Goal: Task Accomplishment & Management: Complete application form

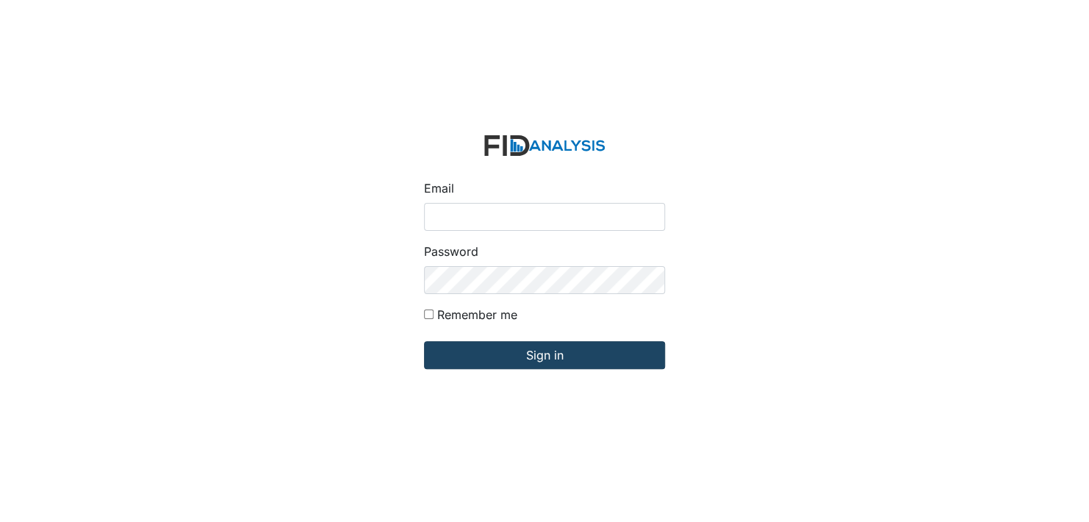
type input "[EMAIL_ADDRESS][DOMAIN_NAME]"
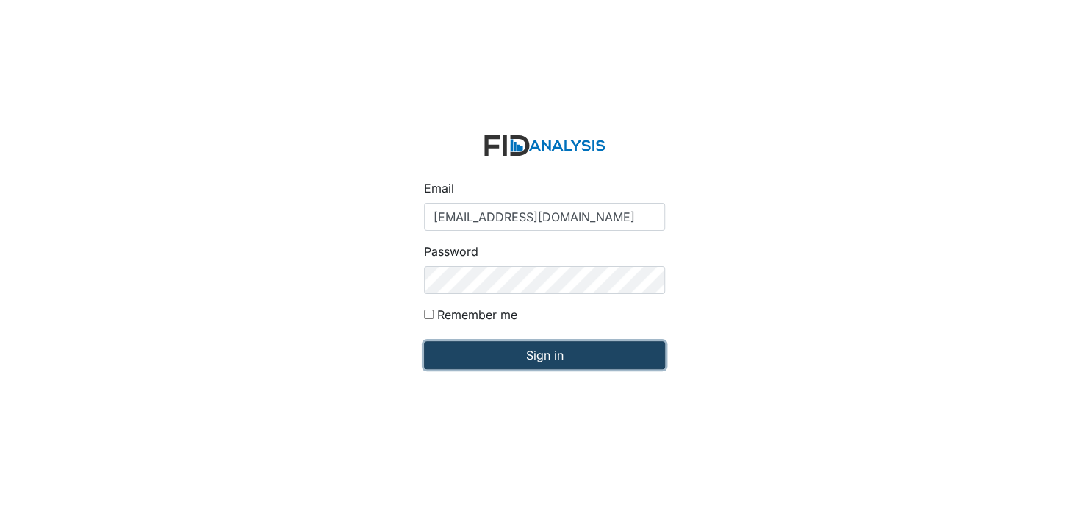
click at [537, 356] on input "Sign in" at bounding box center [544, 355] width 241 height 28
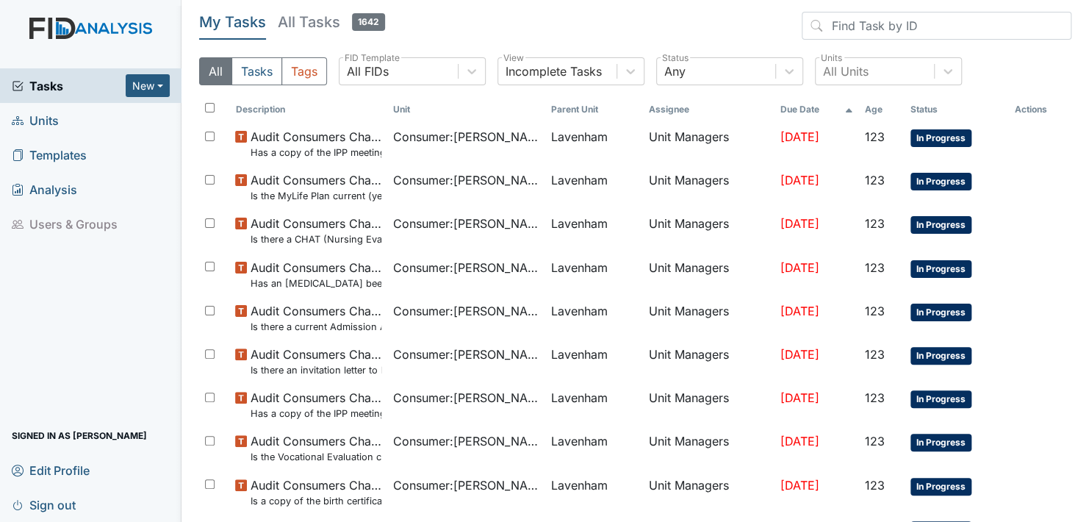
click at [45, 119] on span "Units" at bounding box center [35, 120] width 47 height 23
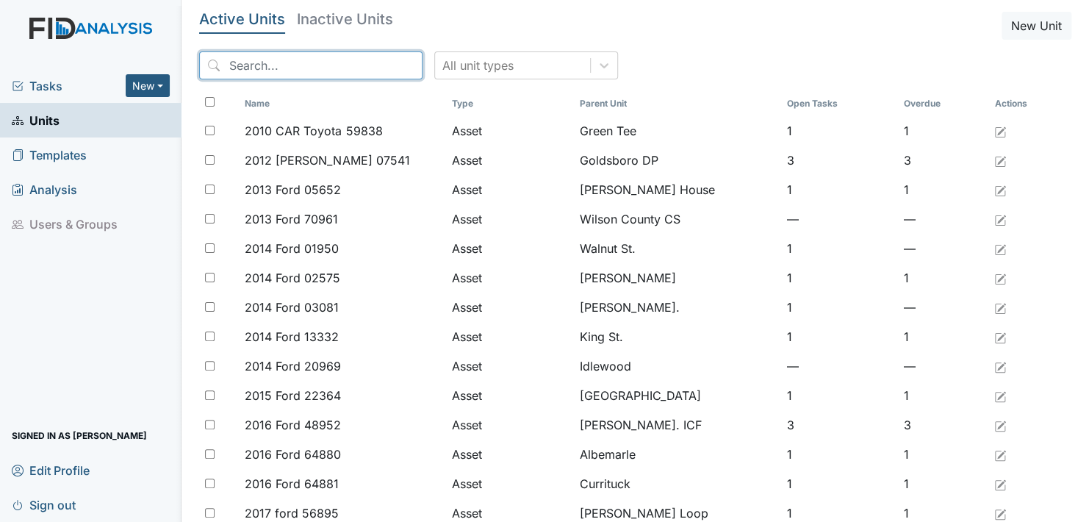
click at [345, 66] on input "search" at bounding box center [310, 65] width 223 height 28
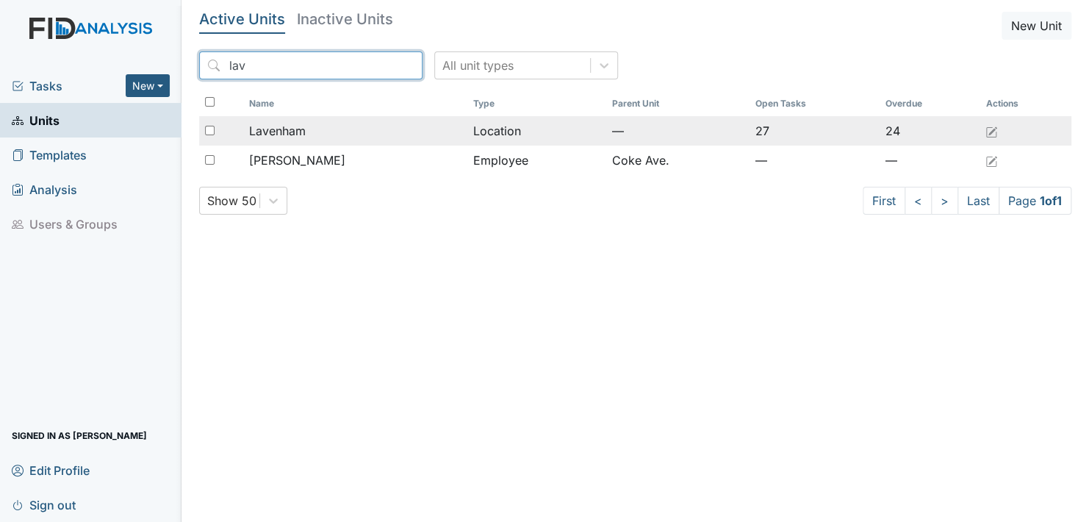
type input "lav"
click at [294, 129] on span "Lavenham" at bounding box center [277, 131] width 57 height 18
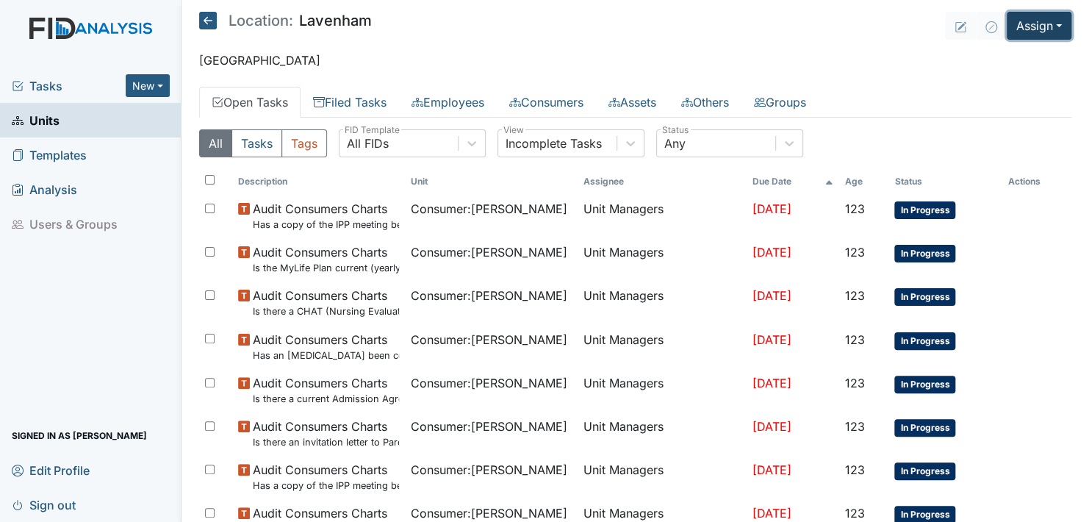
click at [1046, 19] on button "Assign" at bounding box center [1039, 26] width 65 height 28
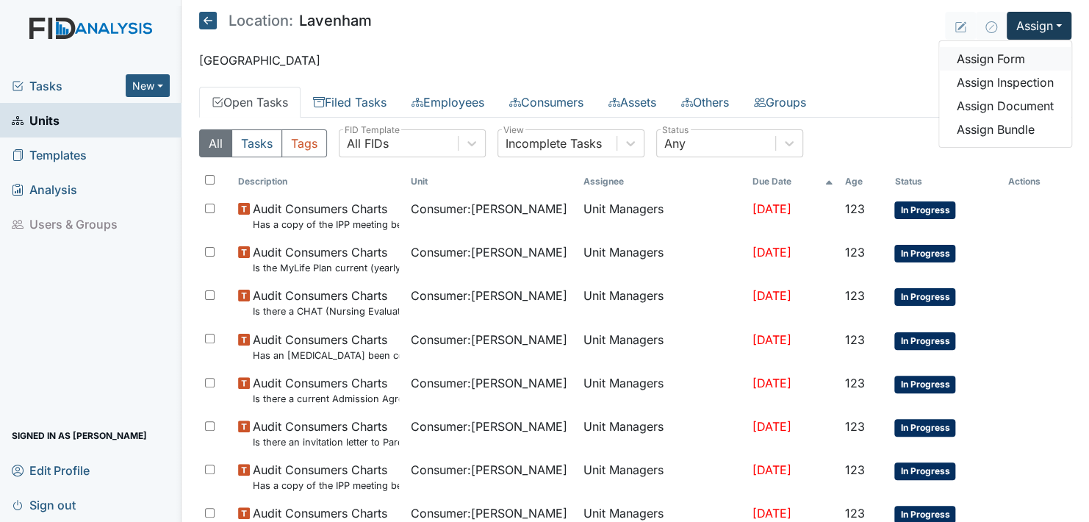
click at [996, 57] on link "Assign Form" at bounding box center [1005, 59] width 132 height 24
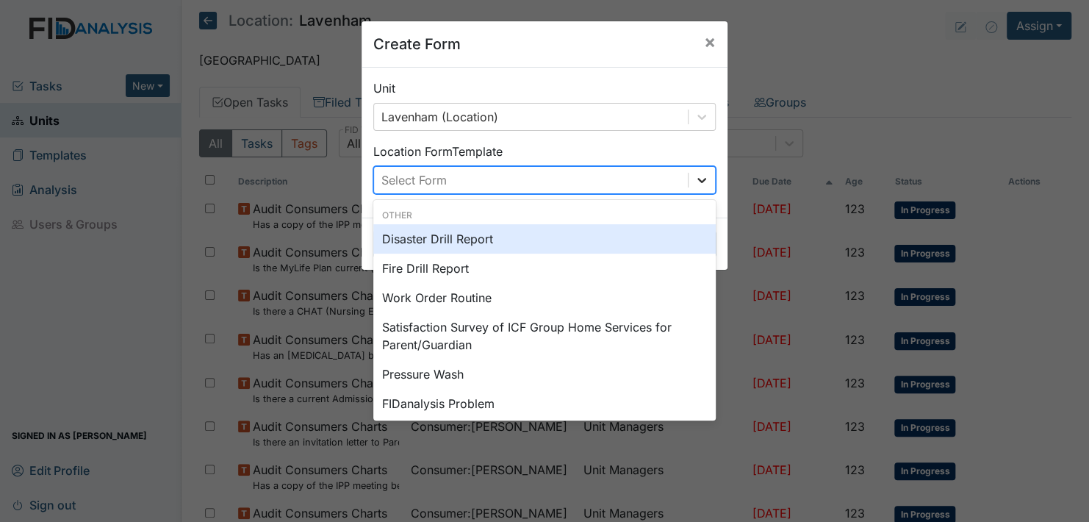
click at [697, 179] on icon at bounding box center [701, 180] width 15 height 15
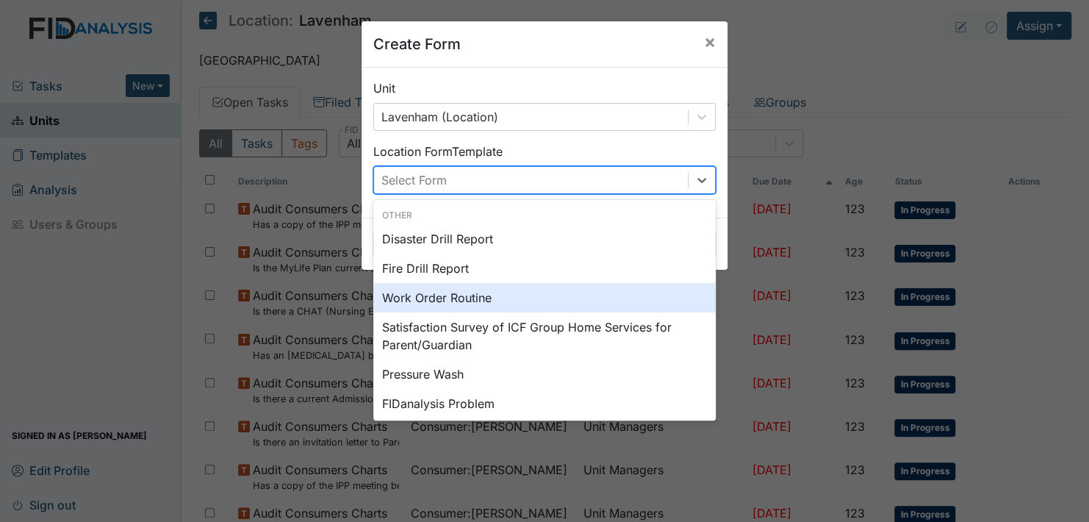
click at [422, 295] on div "Work Order Routine" at bounding box center [544, 297] width 342 height 29
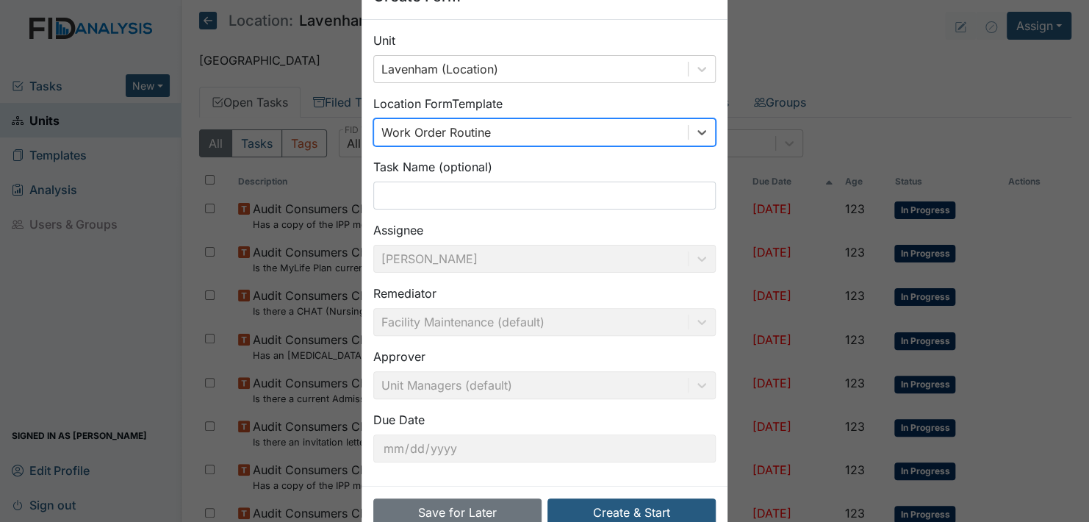
scroll to position [73, 0]
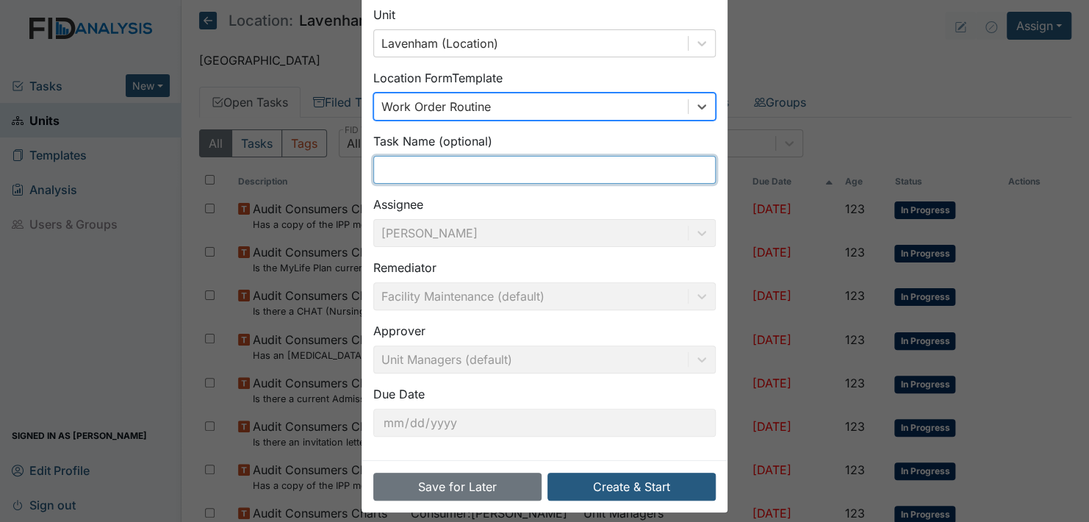
click at [384, 165] on input "text" at bounding box center [544, 170] width 342 height 28
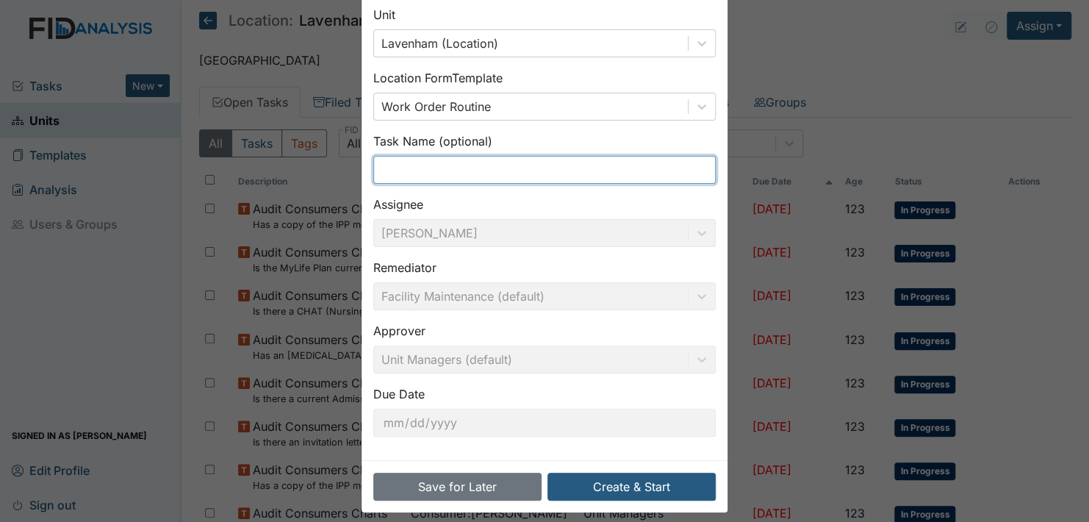
click at [384, 165] on input "text" at bounding box center [544, 170] width 342 height 28
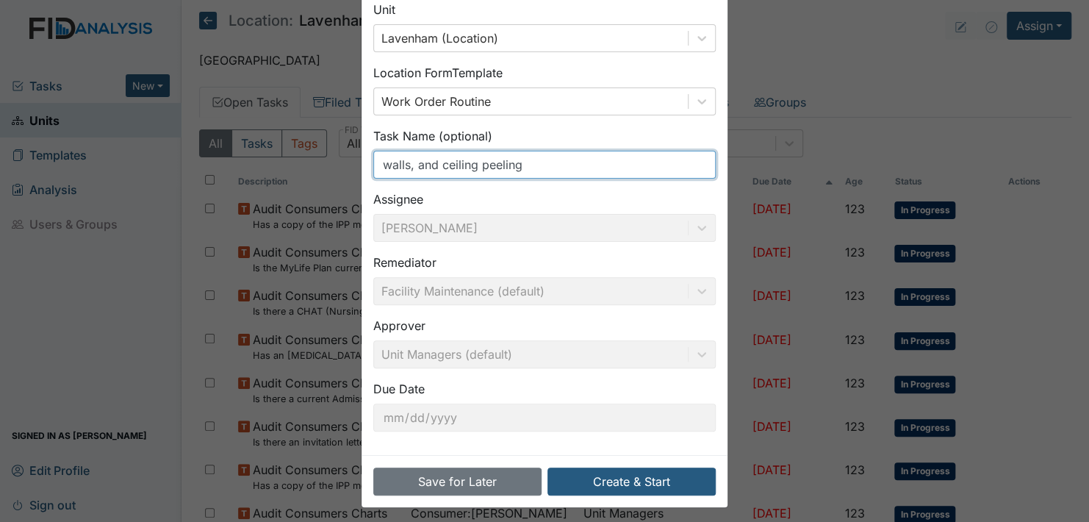
scroll to position [84, 0]
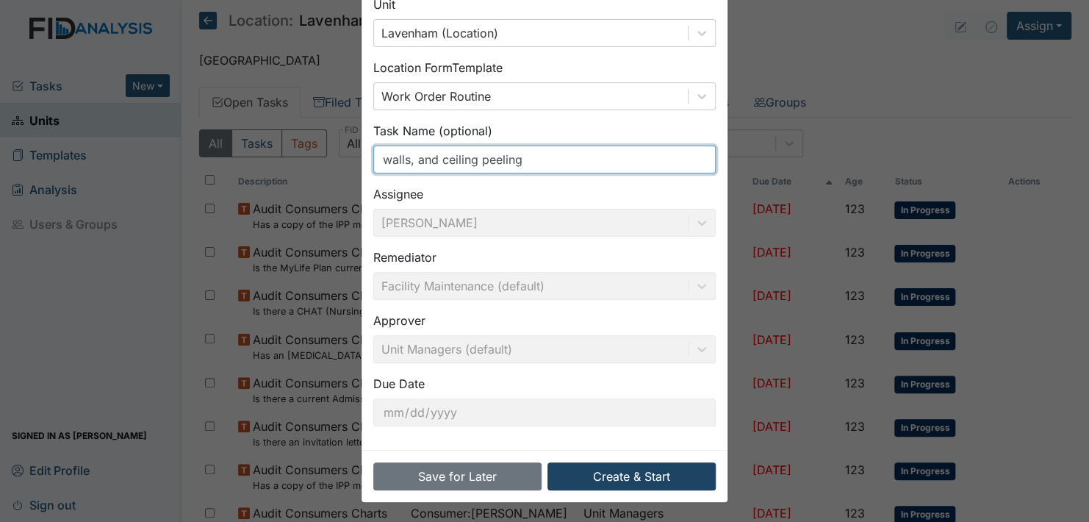
type input "walls, and ceiling peeling"
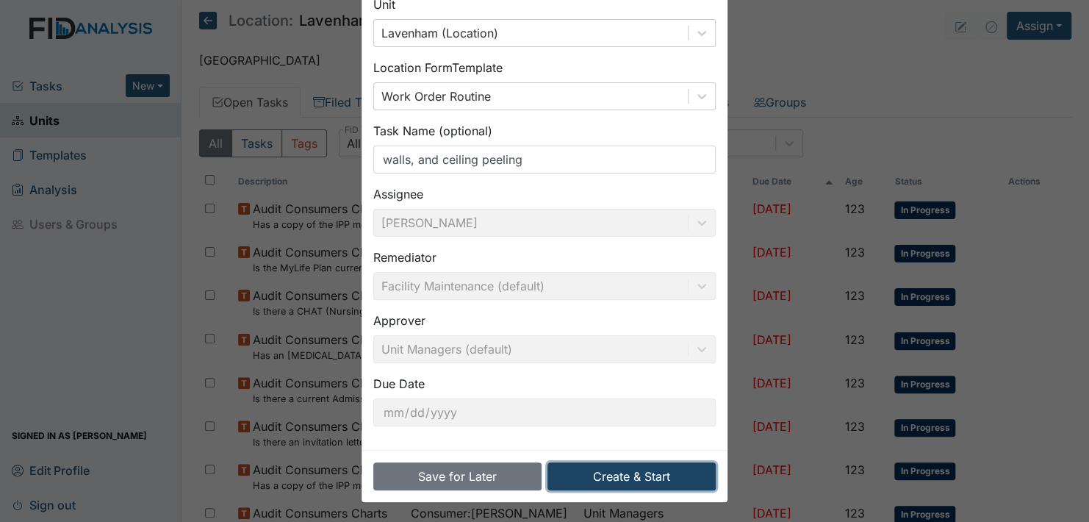
click at [625, 475] on button "Create & Start" at bounding box center [631, 476] width 168 height 28
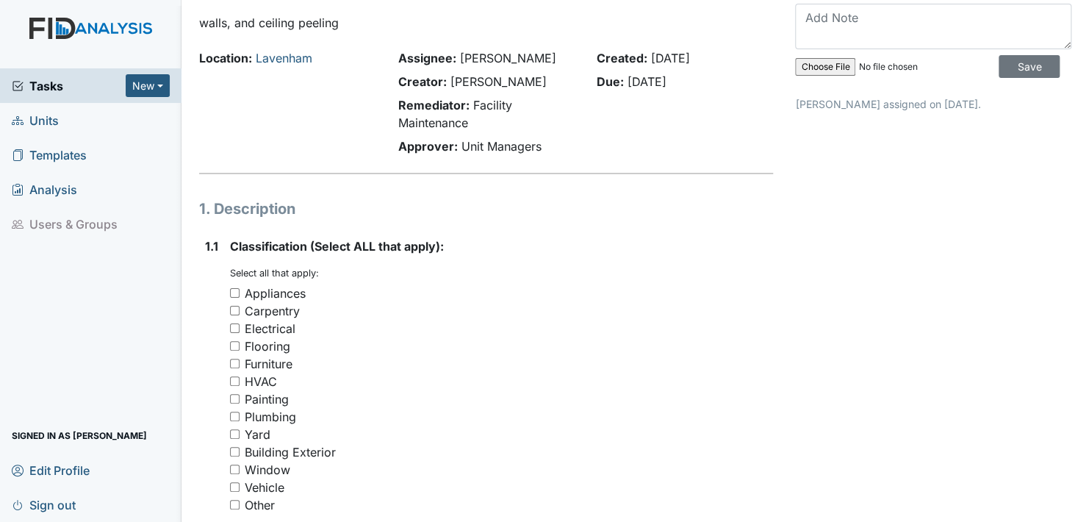
scroll to position [73, 0]
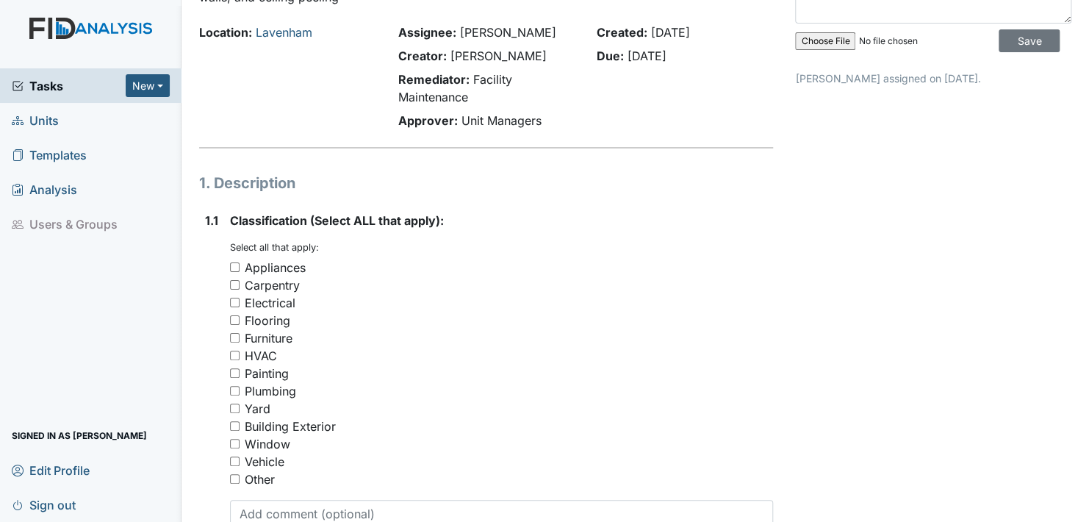
click at [232, 373] on input "Painting" at bounding box center [235, 373] width 10 height 10
checkbox input "true"
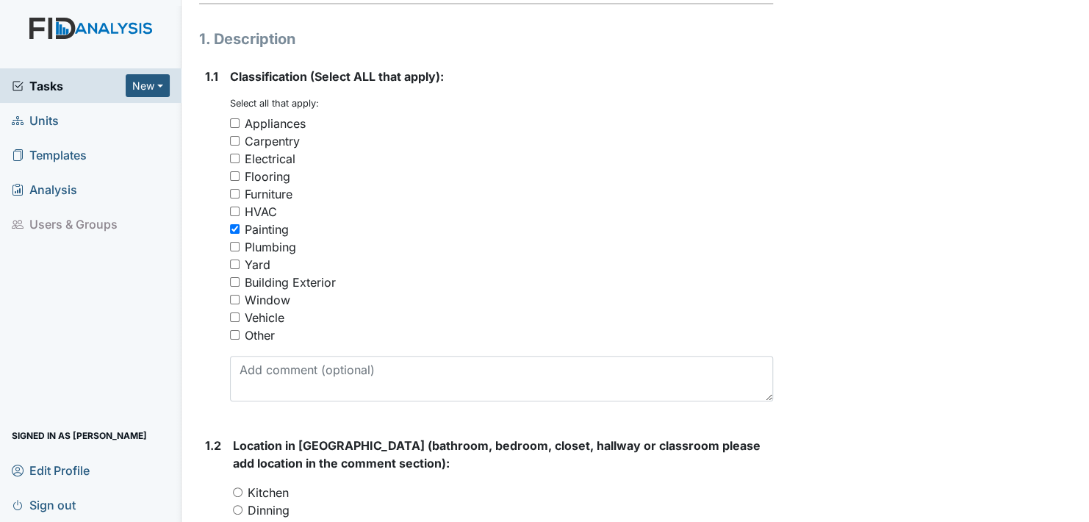
scroll to position [220, 0]
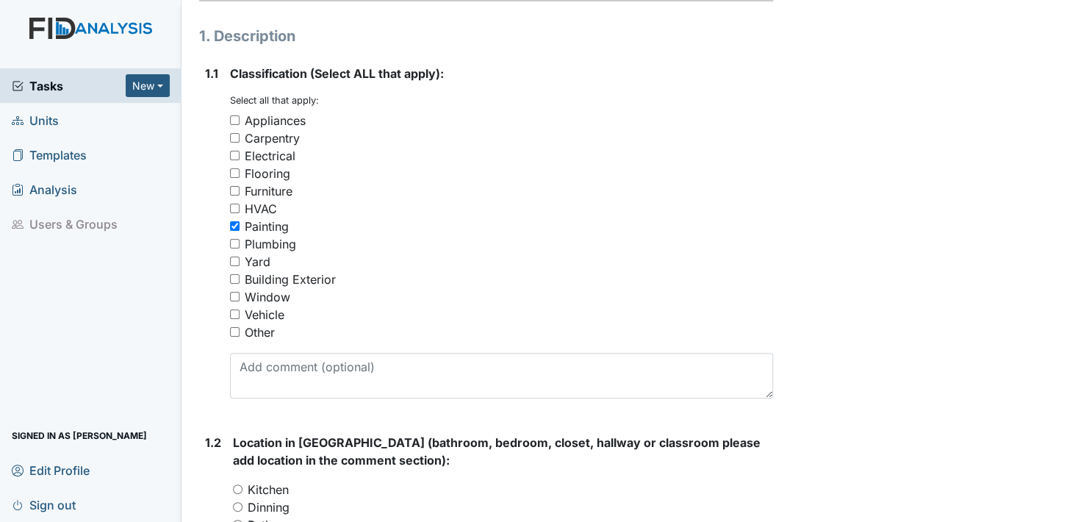
click at [235, 331] on input "Other" at bounding box center [235, 332] width 10 height 10
checkbox input "true"
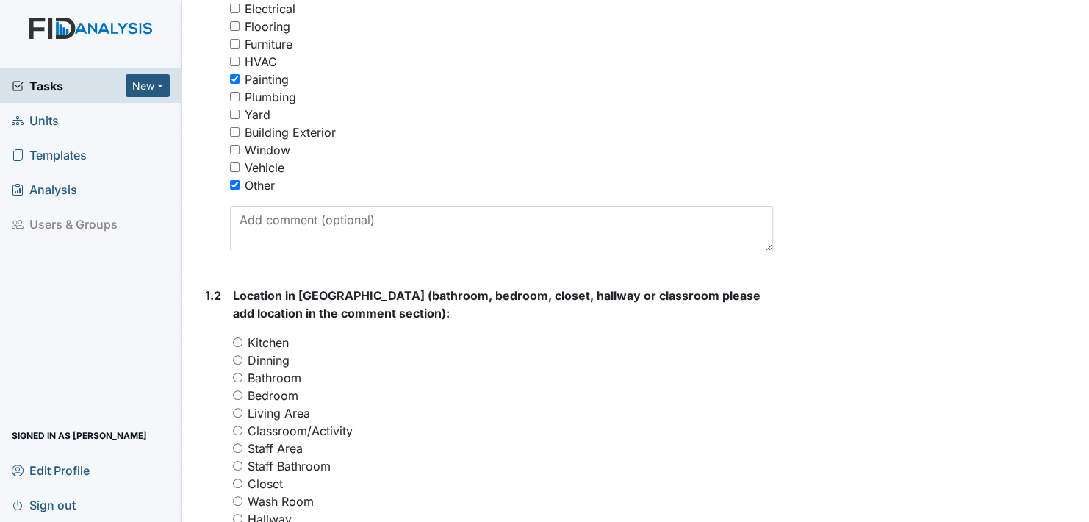
scroll to position [294, 0]
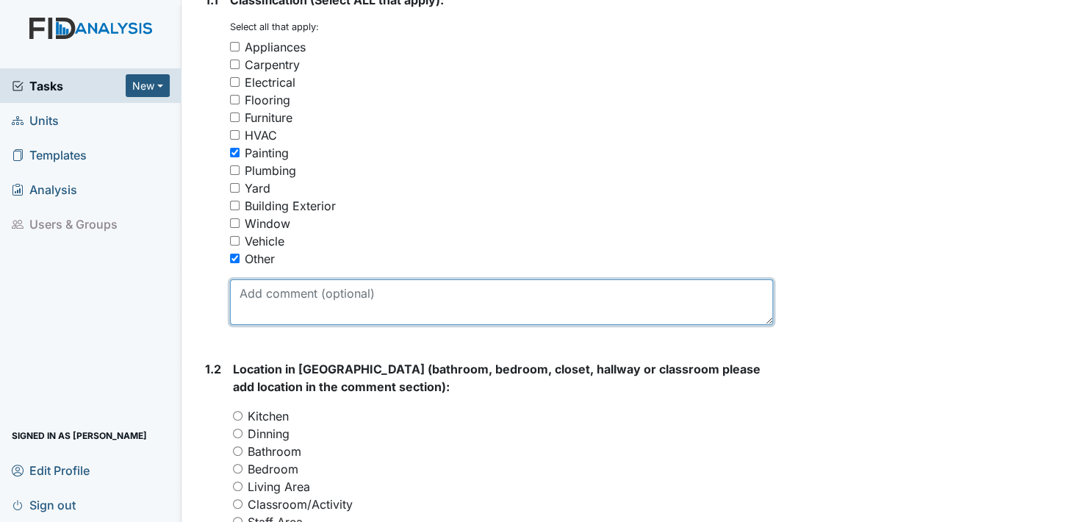
click at [239, 312] on textarea at bounding box center [501, 302] width 543 height 46
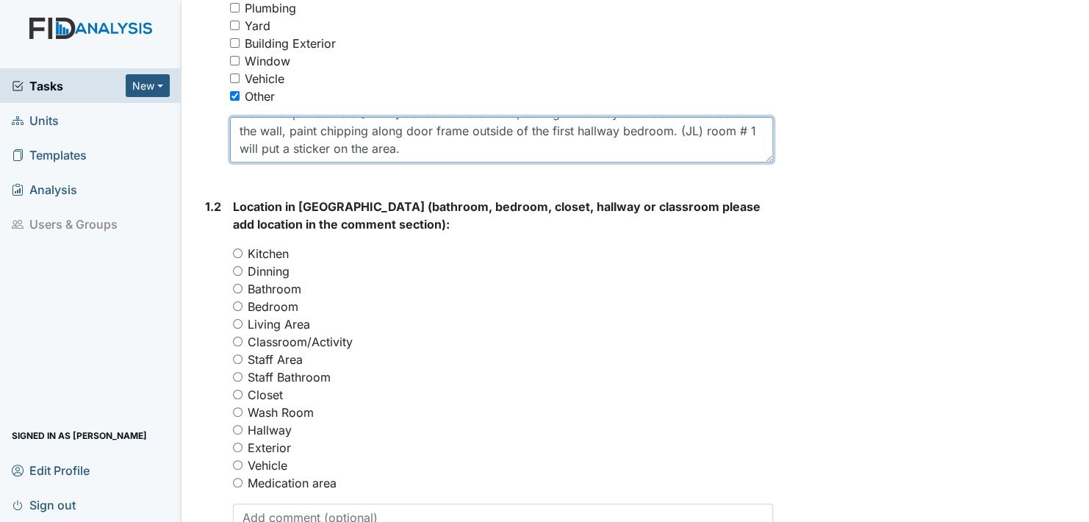
scroll to position [441, 0]
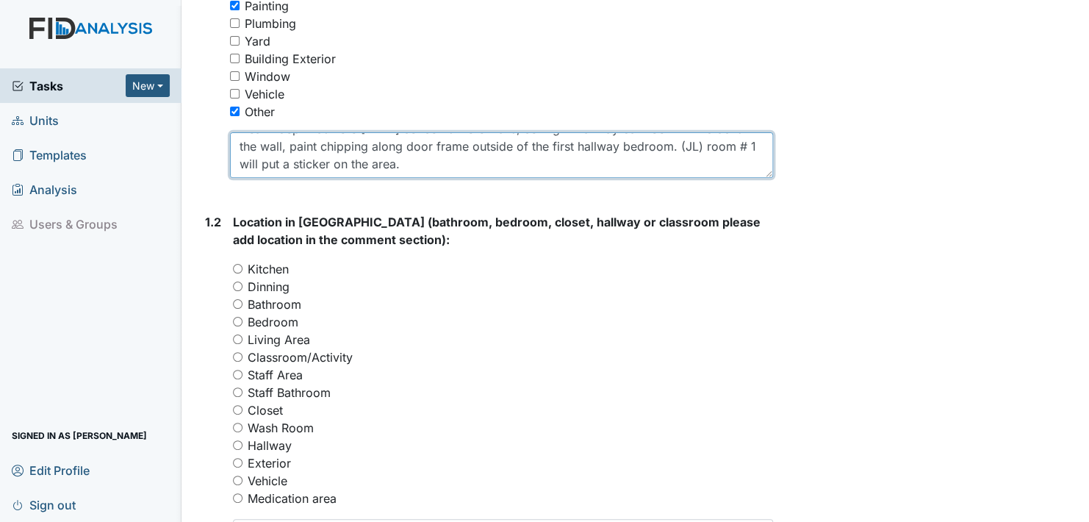
type textarea "Health dept was here 9/23/25 concerns were walls, ceiling in hallway bathroom w…"
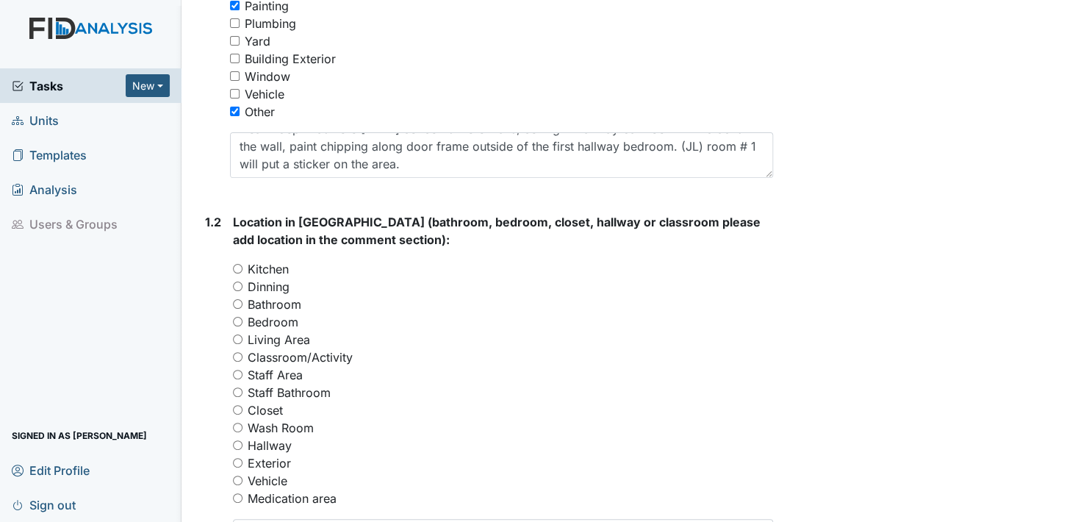
click at [238, 300] on input "Bathroom" at bounding box center [238, 304] width 10 height 10
radio input "true"
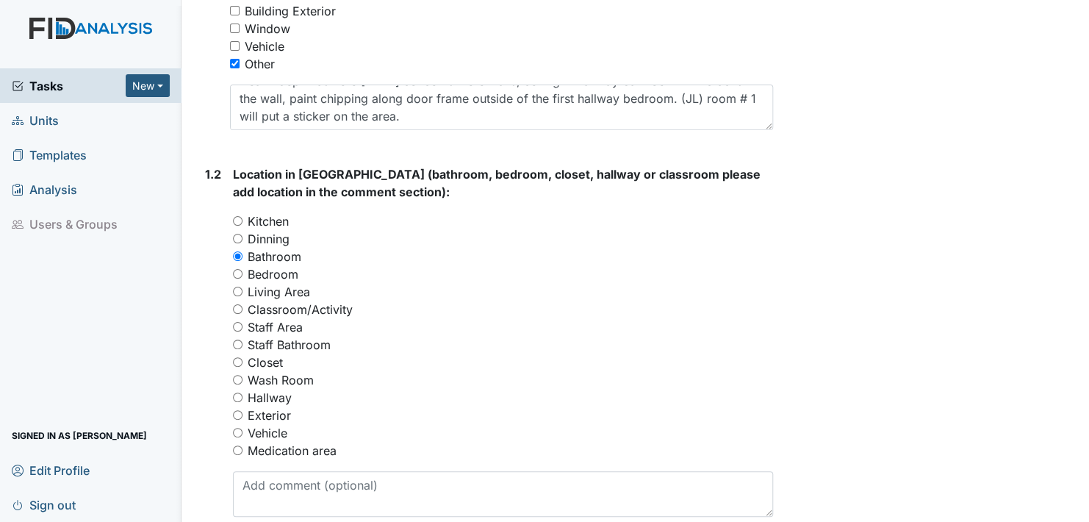
scroll to position [514, 0]
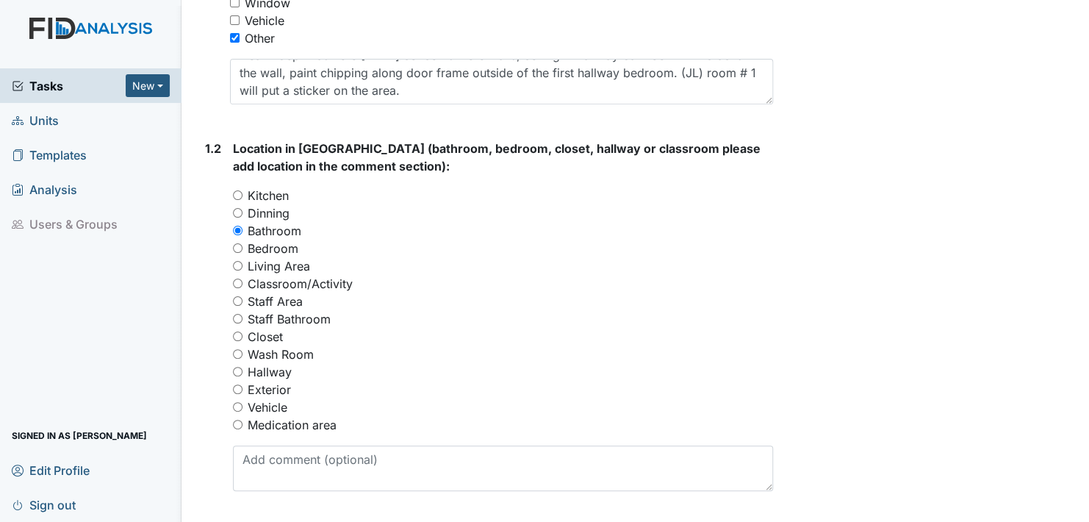
click at [236, 248] on input "Bedroom" at bounding box center [238, 248] width 10 height 10
radio input "true"
click at [237, 229] on input "Bathroom" at bounding box center [238, 231] width 10 height 10
radio input "true"
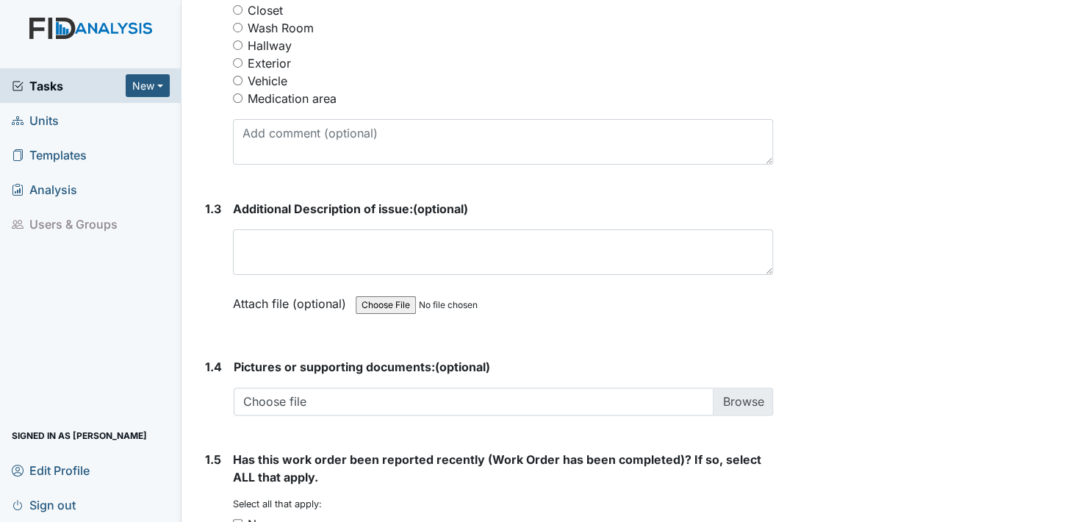
scroll to position [882, 0]
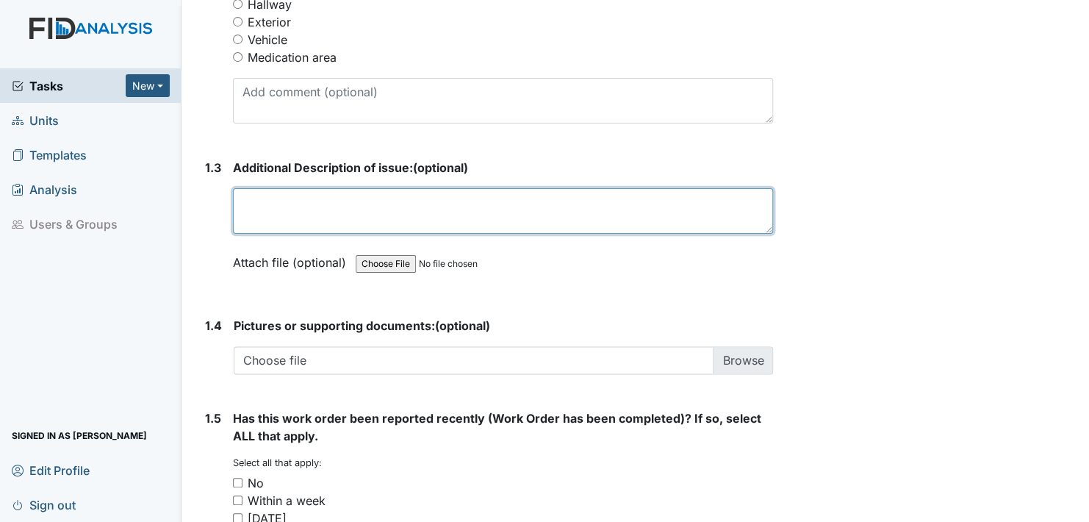
click at [251, 212] on textarea at bounding box center [503, 211] width 540 height 46
click at [301, 200] on textarea "I will put a sticker on the area" at bounding box center [503, 211] width 540 height 46
click at [296, 201] on textarea "I will put a sticker on the area" at bounding box center [503, 211] width 540 height 46
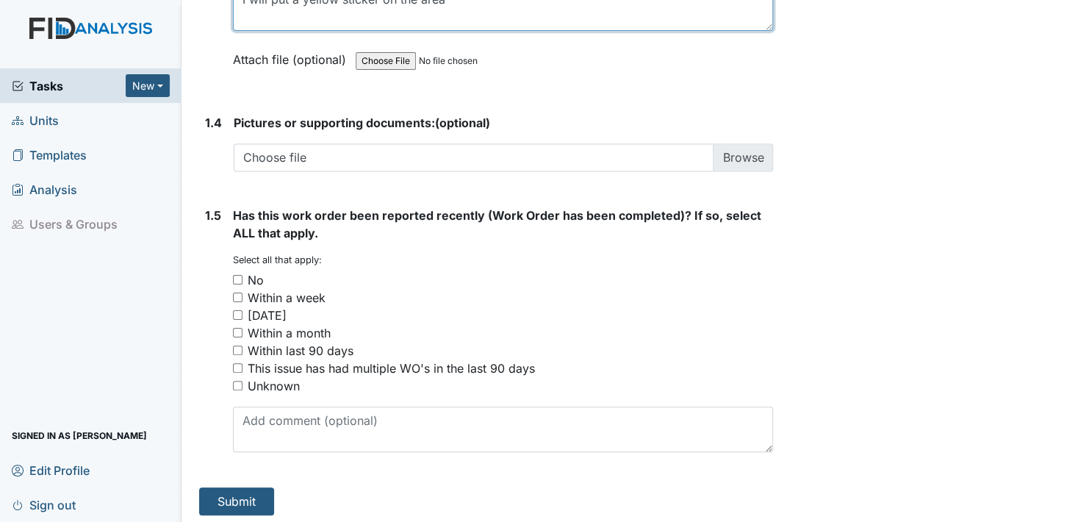
scroll to position [1088, 0]
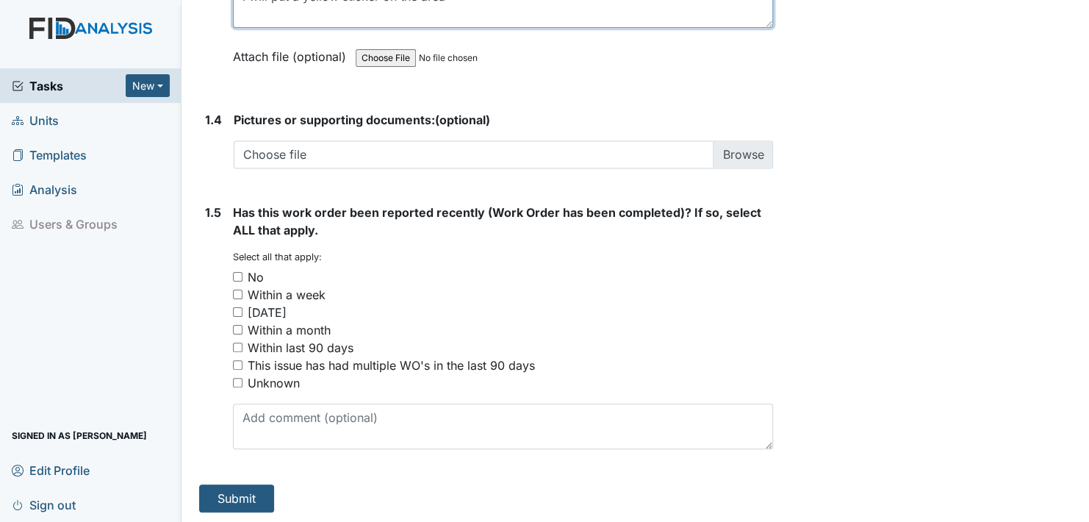
type textarea "I will put a yellow sticker on the area"
click at [236, 273] on input "No" at bounding box center [238, 277] width 10 height 10
checkbox input "true"
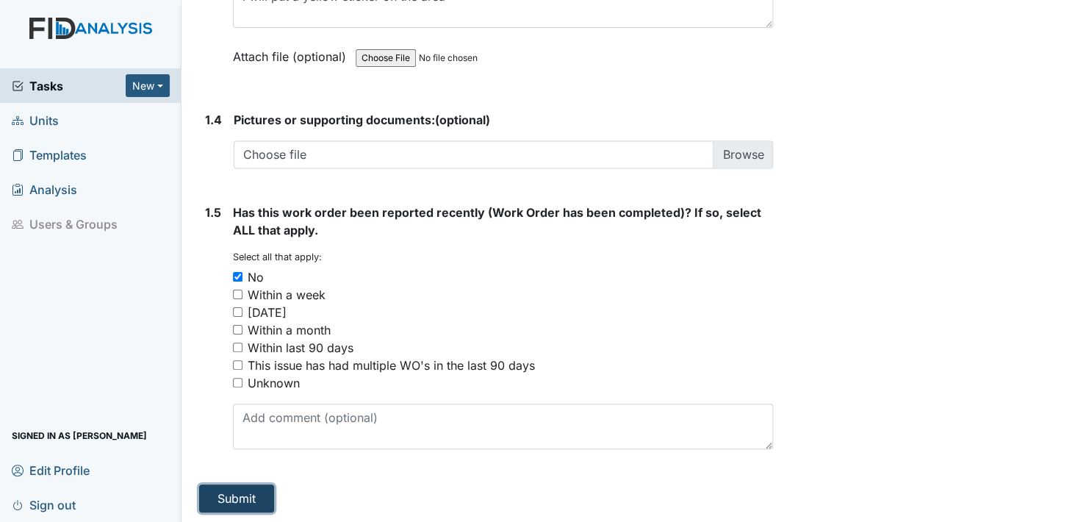
click at [245, 492] on button "Submit" at bounding box center [236, 498] width 75 height 28
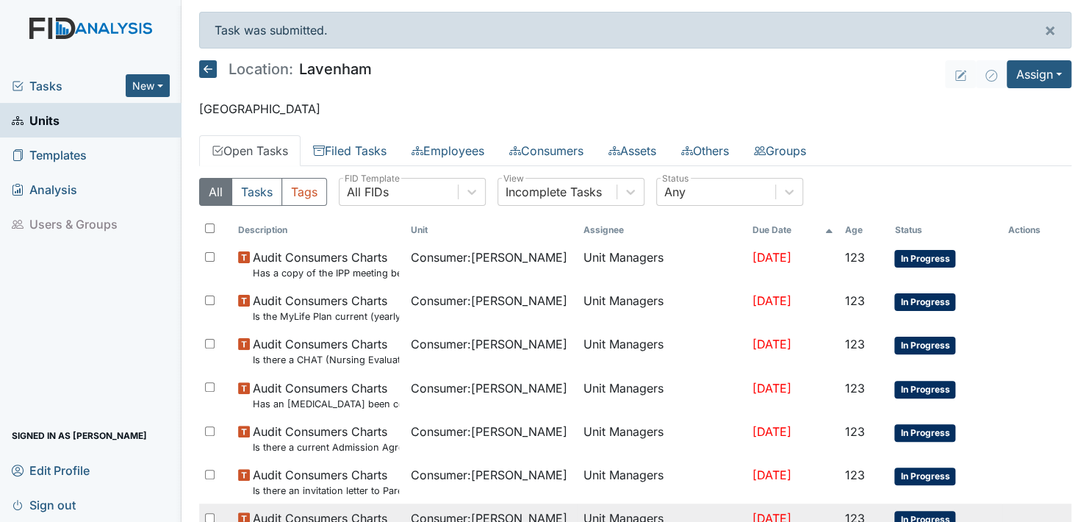
click at [267, 507] on td "Audit Consumers Charts Has a copy of the IPP meeting been sent to the Parent/Gu…" at bounding box center [318, 524] width 173 height 43
